Goal: Transaction & Acquisition: Purchase product/service

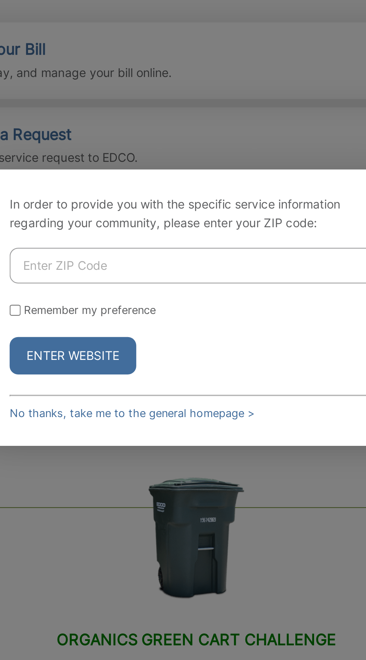
click at [212, 319] on input "Enter ZIP Code" at bounding box center [181, 312] width 161 height 16
type input "91932"
click at [149, 359] on button "Enter Website" at bounding box center [129, 351] width 56 height 16
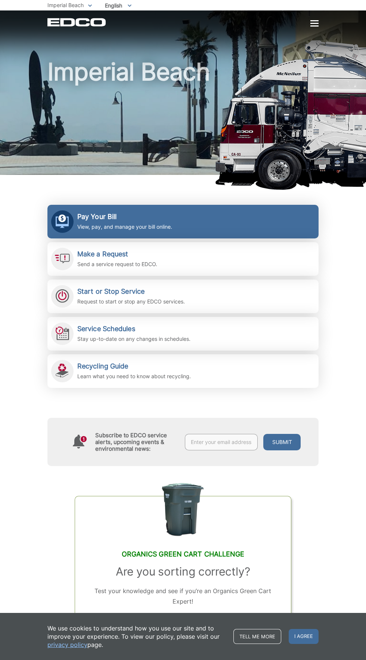
click at [107, 220] on h2 "Pay Your Bill" at bounding box center [124, 217] width 95 height 8
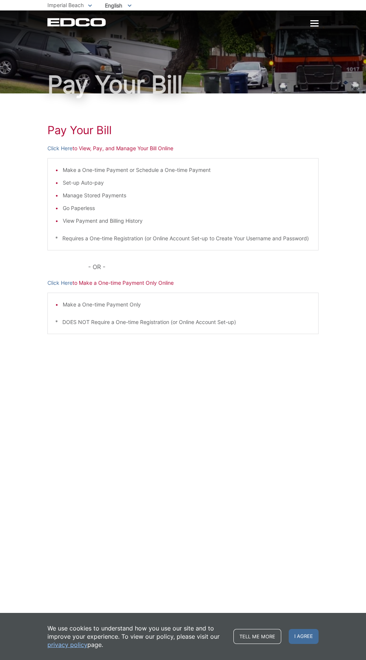
click at [90, 162] on div "Pay Your Bill Click Here to View, Pay, and Manage Your Bill Online Make a One-t…" at bounding box center [182, 234] width 271 height 282
click at [66, 137] on h1 "Pay Your Bill" at bounding box center [182, 129] width 271 height 13
click at [54, 152] on link "Click Here" at bounding box center [59, 148] width 25 height 8
